Goal: Browse casually: Explore the website without a specific task or goal

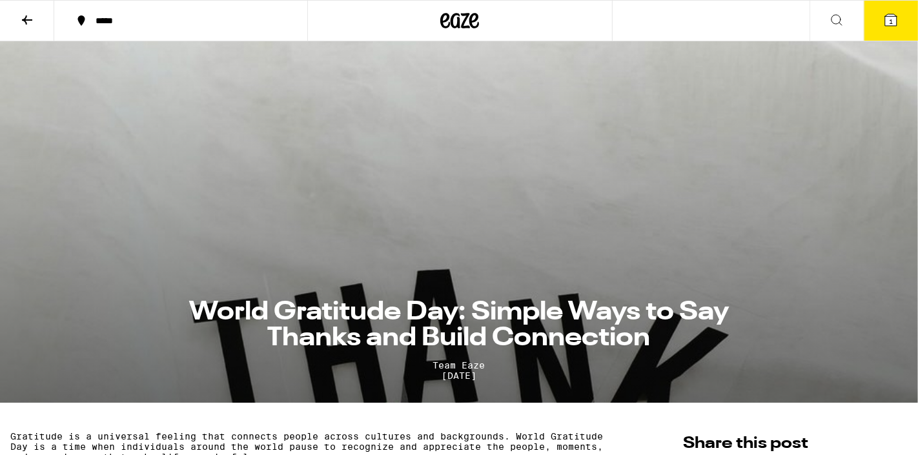
click at [455, 16] on icon at bounding box center [459, 20] width 39 height 23
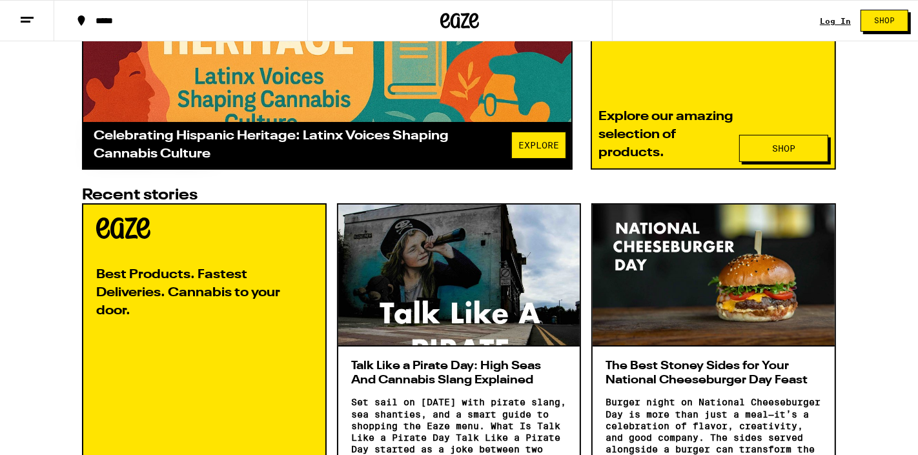
scroll to position [520, 0]
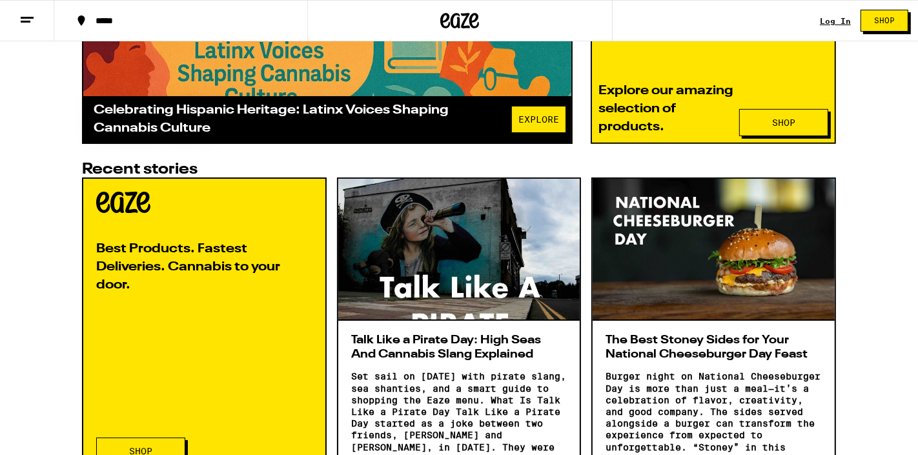
scroll to position [546, 0]
